Goal: Find specific page/section

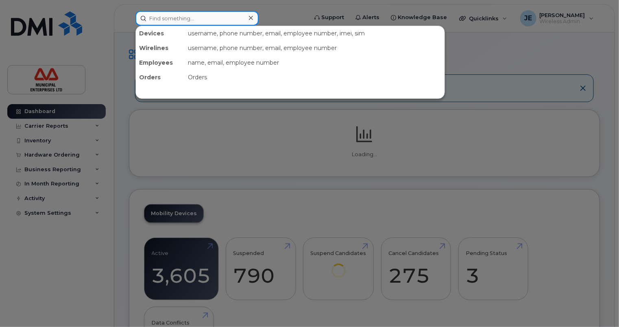
click at [210, 20] on input at bounding box center [196, 18] width 123 height 15
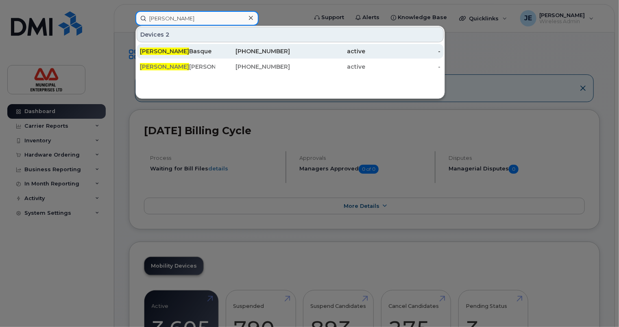
type input "[PERSON_NAME]"
click at [182, 53] on div "[PERSON_NAME]" at bounding box center [177, 51] width 75 height 8
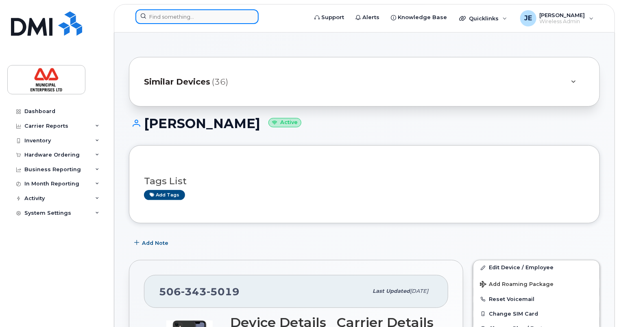
click at [216, 16] on input at bounding box center [196, 16] width 123 height 15
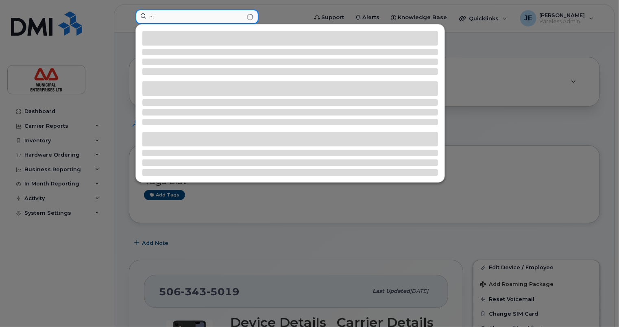
type input "n"
